Goal: Transaction & Acquisition: Purchase product/service

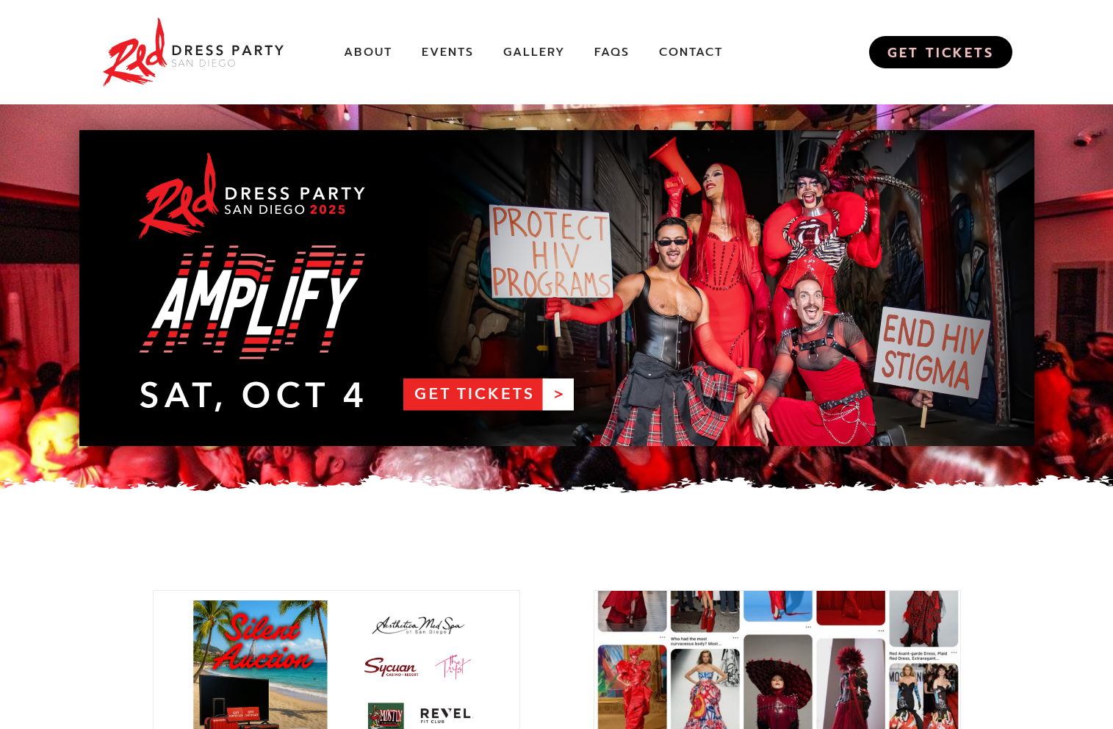
click at [904, 53] on link "GET TICKETS" at bounding box center [940, 52] width 143 height 32
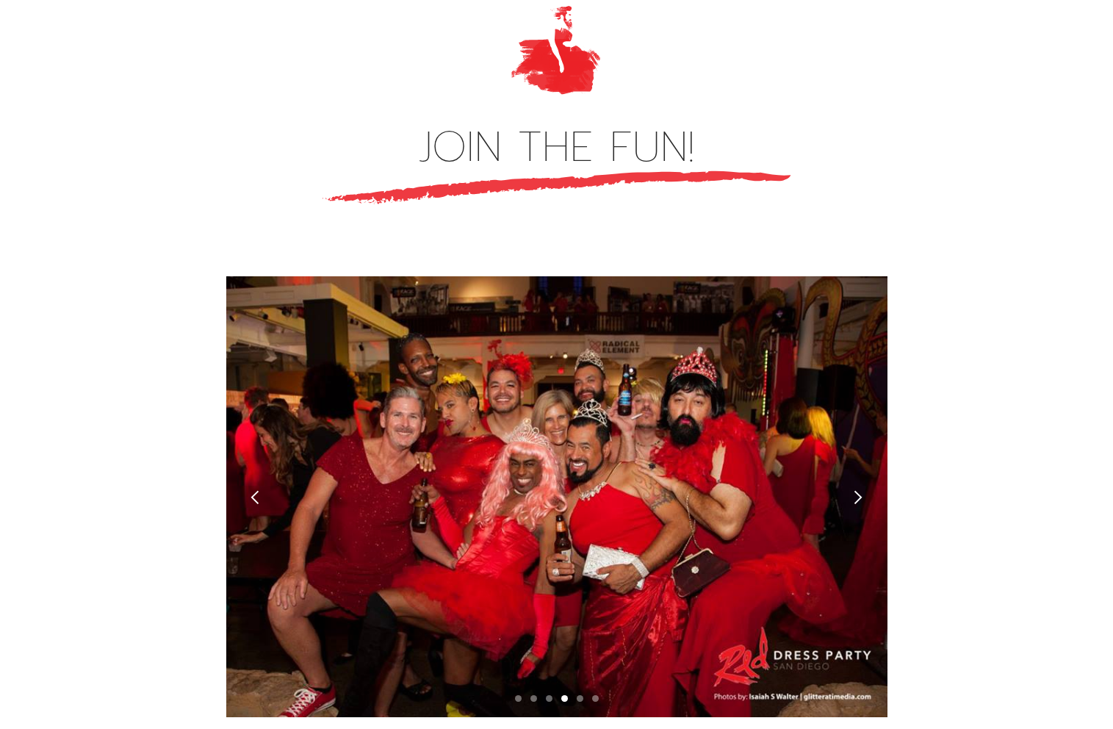
scroll to position [3947, 0]
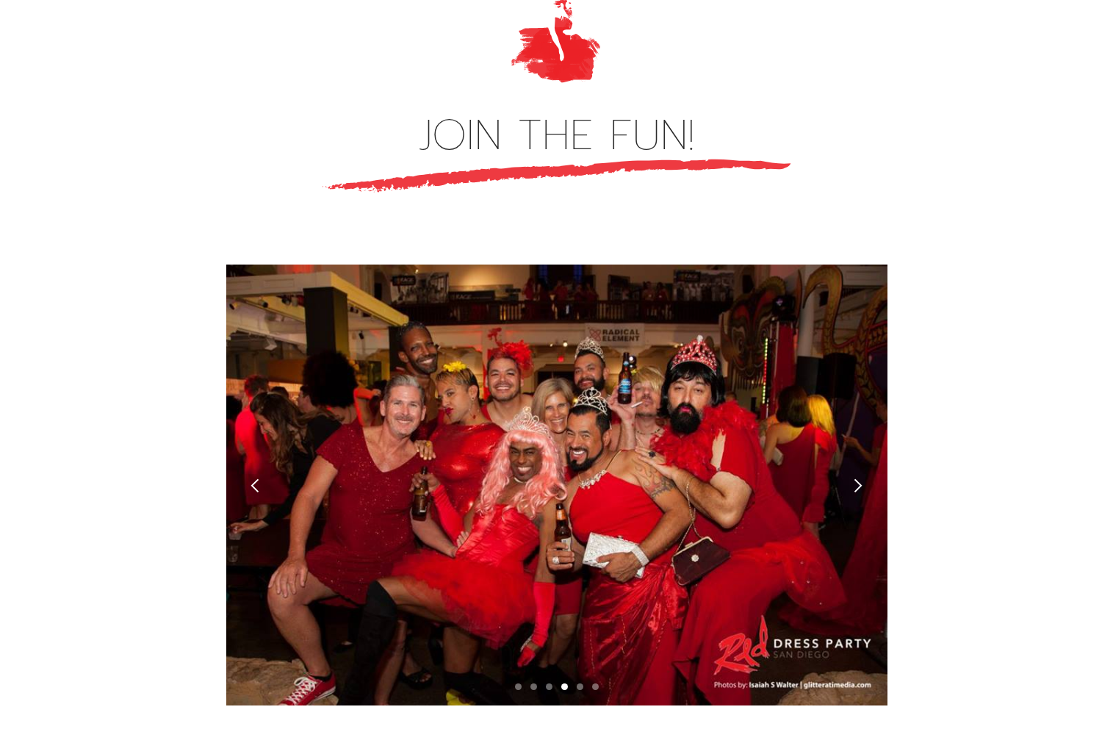
click at [870, 424] on div "next slide" at bounding box center [858, 484] width 59 height 441
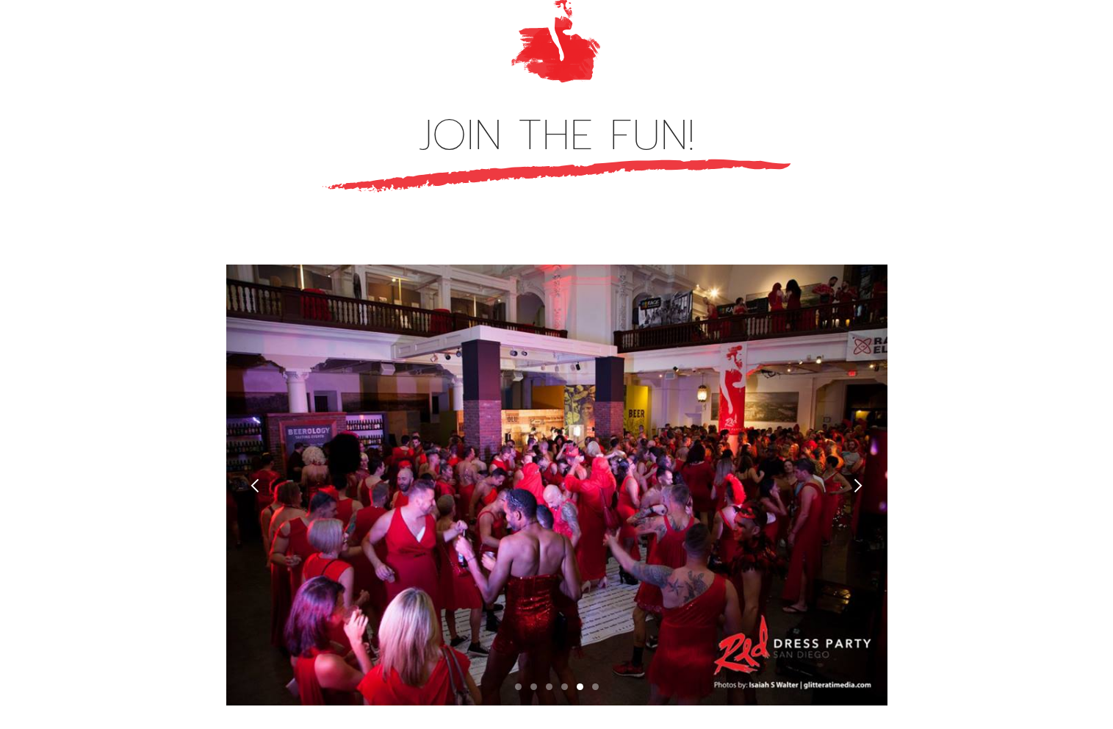
click at [870, 424] on div "next slide" at bounding box center [858, 484] width 59 height 441
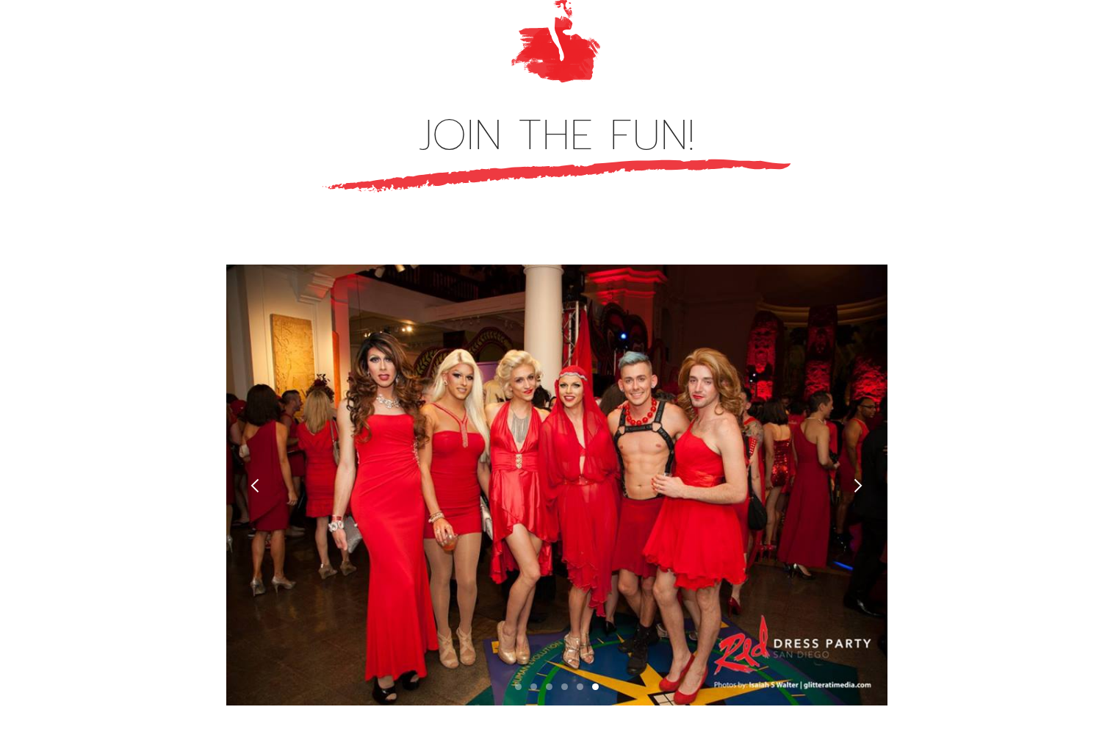
click at [870, 424] on div "next slide" at bounding box center [858, 484] width 59 height 441
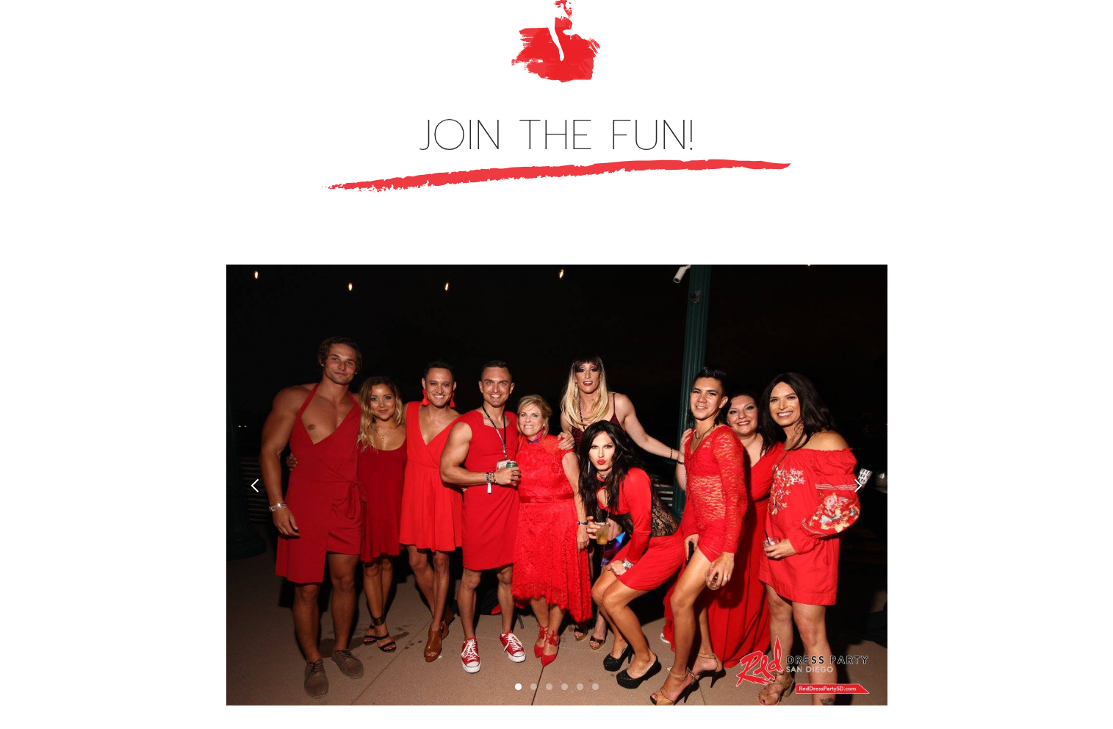
click at [870, 424] on div "next slide" at bounding box center [858, 484] width 59 height 441
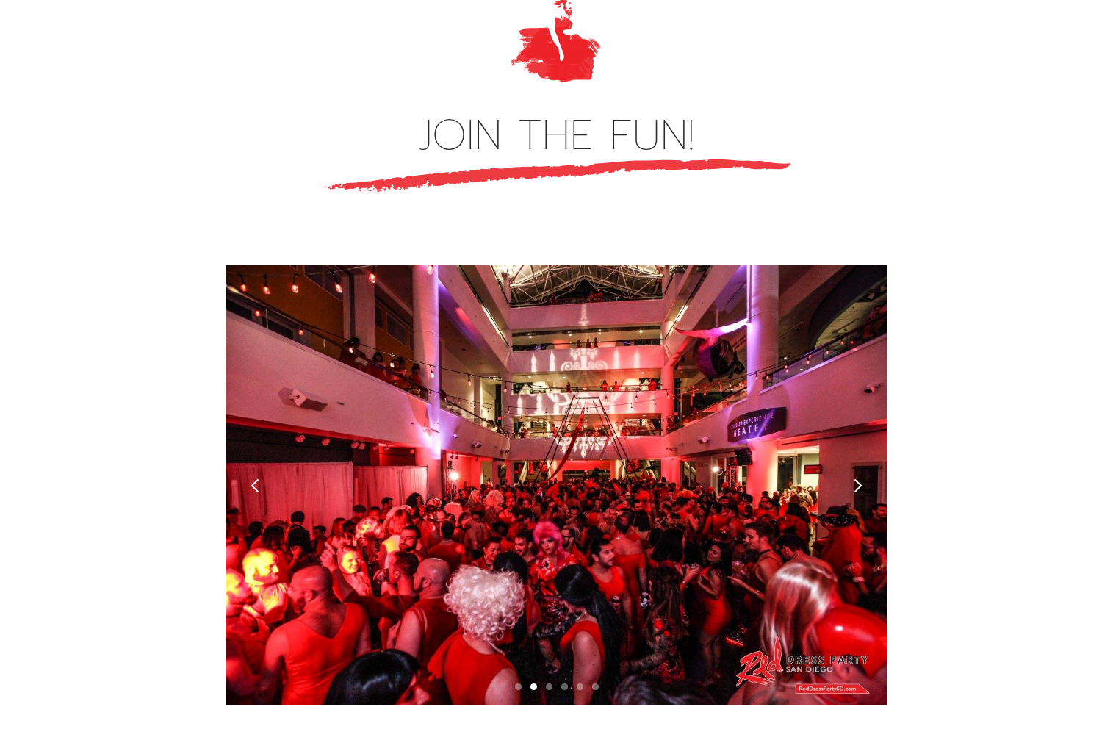
click at [849, 405] on div "next slide" at bounding box center [858, 484] width 59 height 441
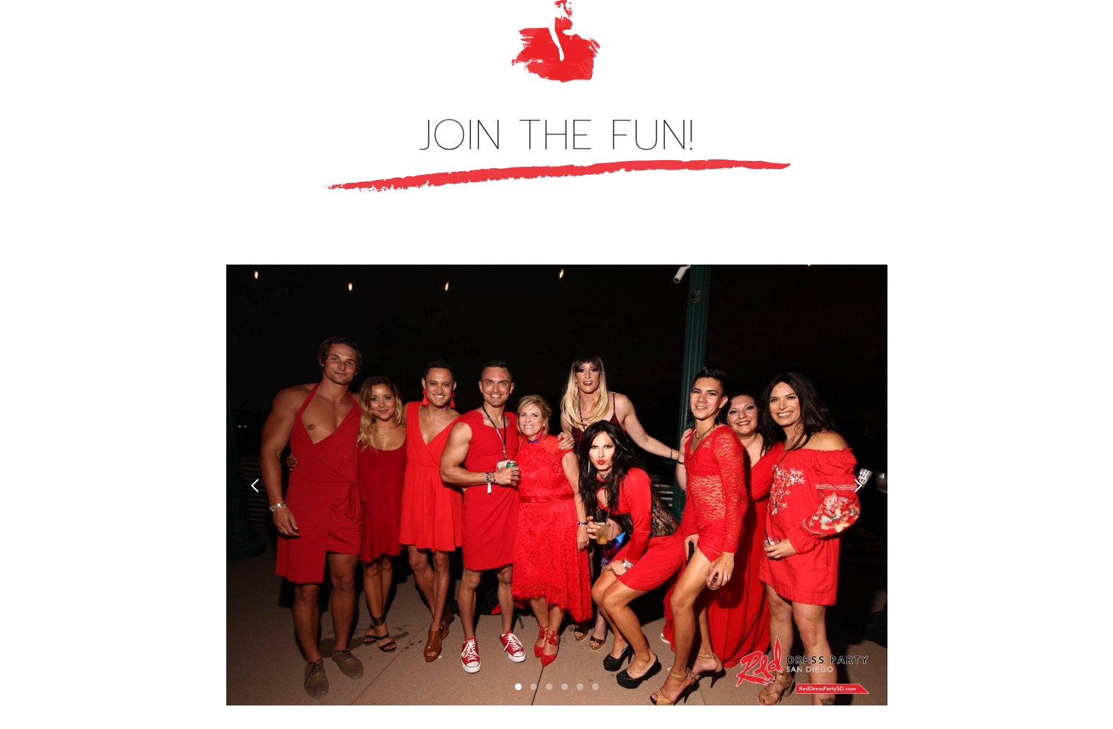
click at [856, 477] on div "next slide" at bounding box center [857, 484] width 15 height 15
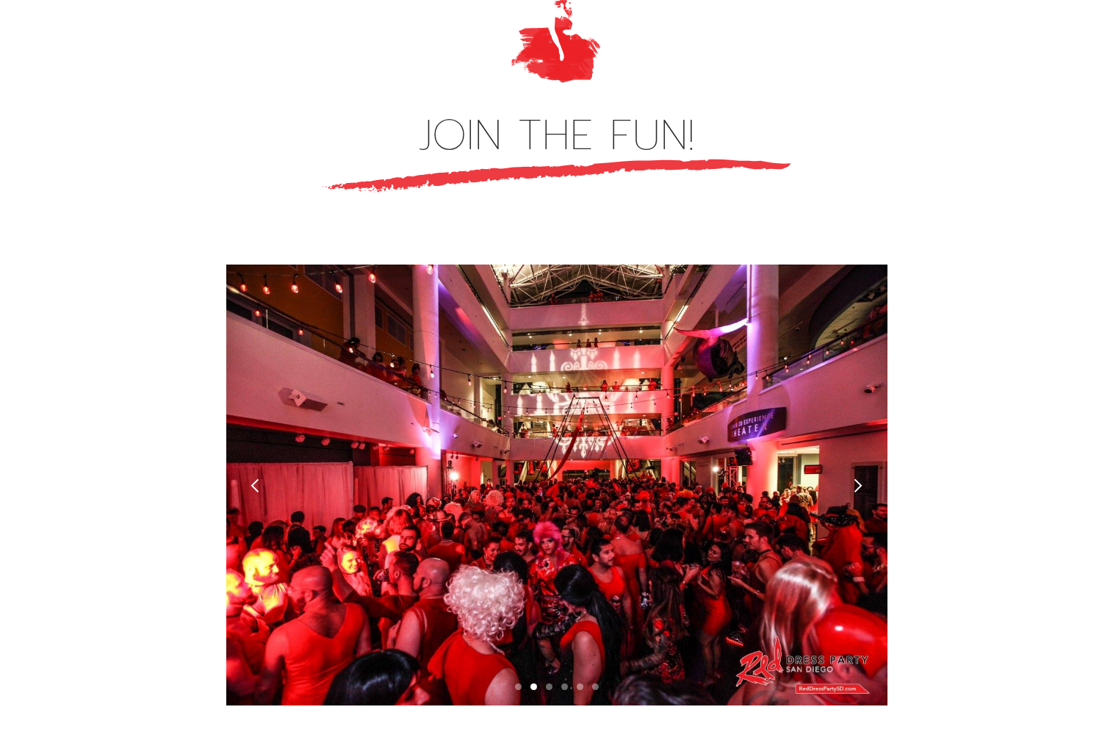
click at [859, 400] on div "next slide" at bounding box center [858, 484] width 59 height 441
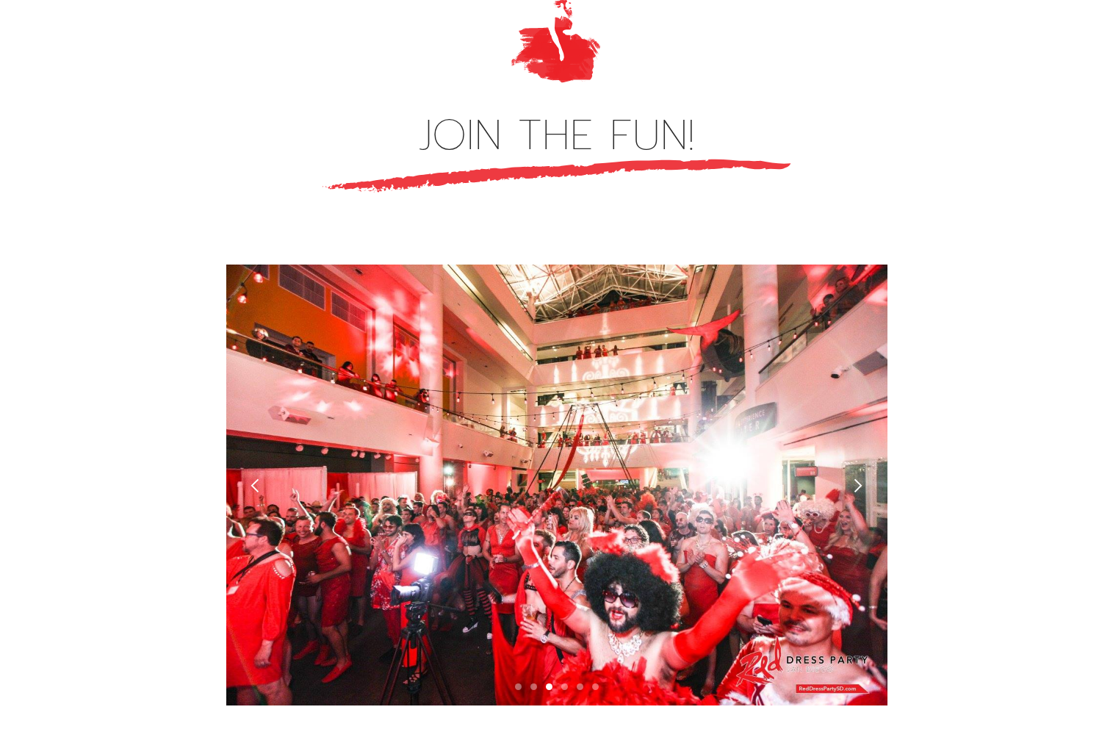
click at [859, 400] on div "next slide" at bounding box center [858, 484] width 59 height 441
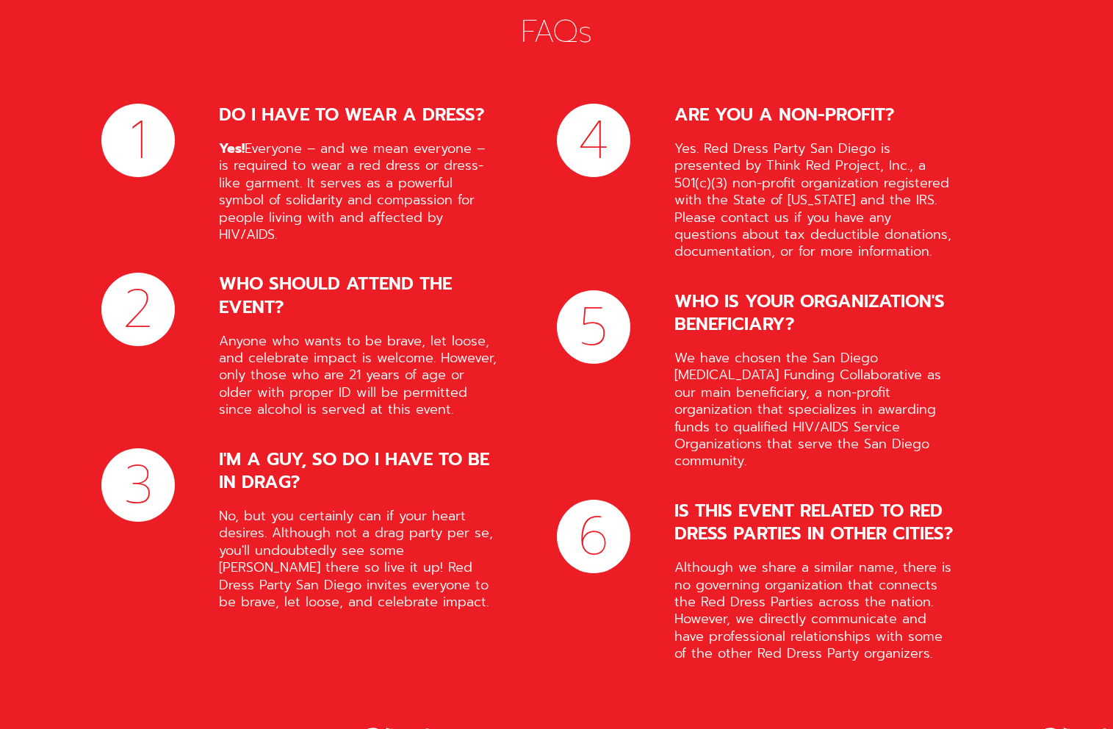
scroll to position [5888, 0]
